Goal: Use online tool/utility: Utilize a website feature to perform a specific function

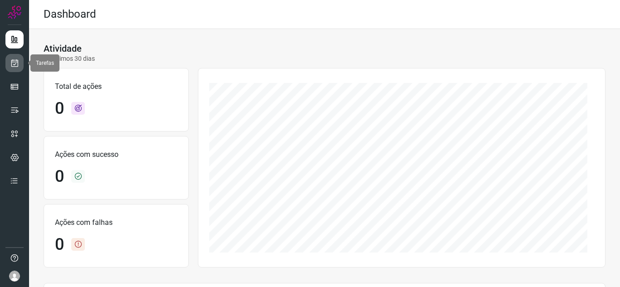
click at [19, 63] on link at bounding box center [14, 63] width 18 height 18
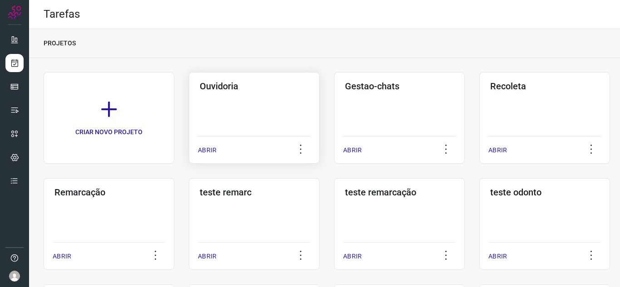
click at [200, 148] on p "ABRIR" at bounding box center [207, 151] width 19 height 10
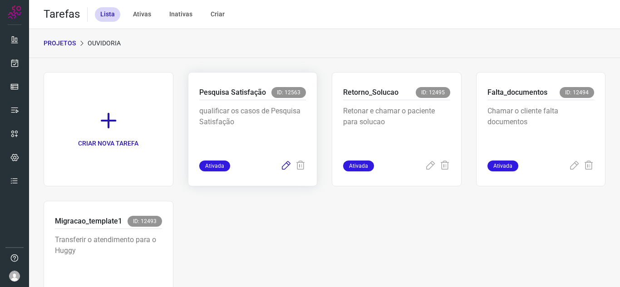
click at [281, 171] on icon at bounding box center [286, 166] width 11 height 11
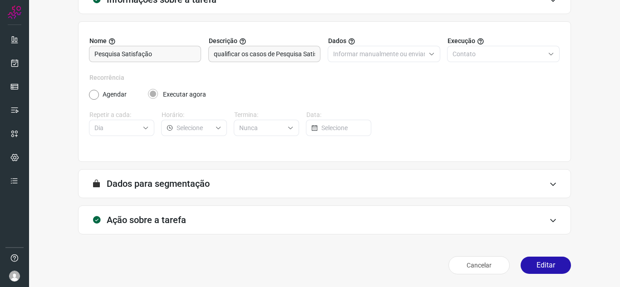
scroll to position [67, 0]
click at [521, 263] on button "Editar" at bounding box center [546, 265] width 50 height 17
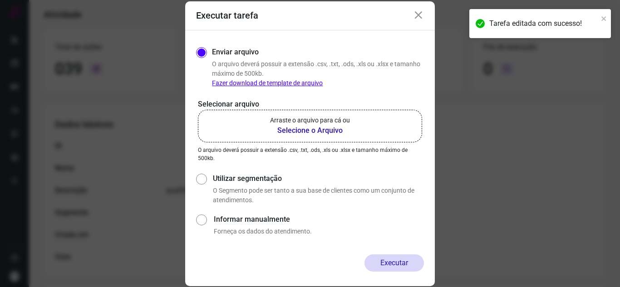
click at [227, 132] on label "Arraste o arquivo para cá ou Selecione o Arquivo" at bounding box center [310, 126] width 224 height 33
click at [0, 0] on input "Arraste o arquivo para cá ou Selecione o Arquivo" at bounding box center [0, 0] width 0 height 0
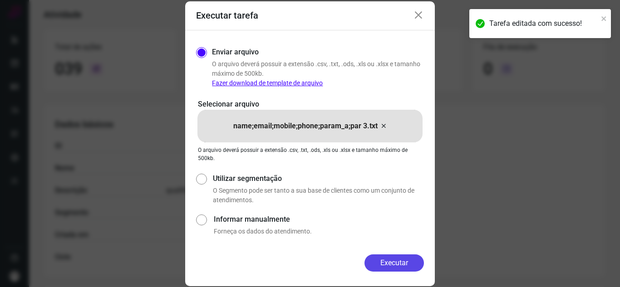
click at [406, 265] on button "Executar" at bounding box center [394, 263] width 59 height 17
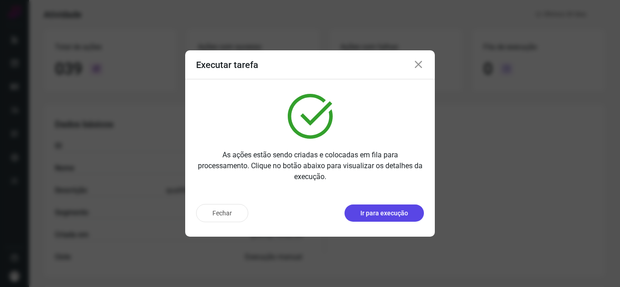
click at [394, 214] on p "Ir para execução" at bounding box center [384, 214] width 48 height 10
